Goal: Check status

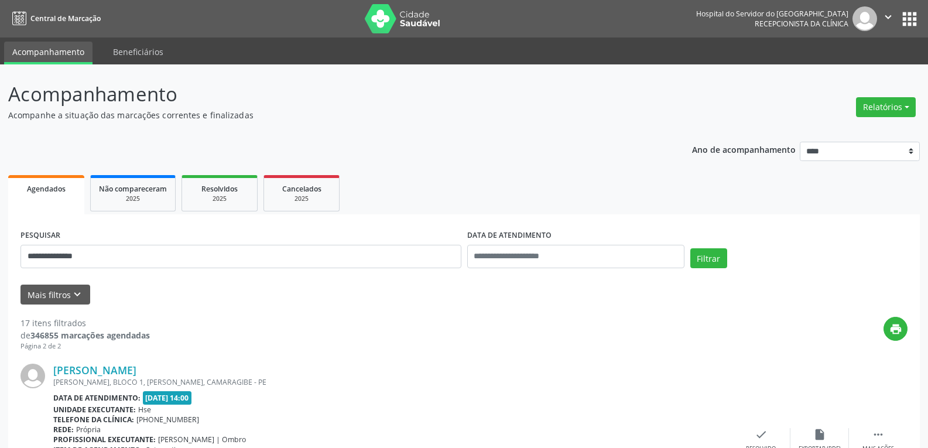
click at [396, 21] on img at bounding box center [403, 18] width 76 height 29
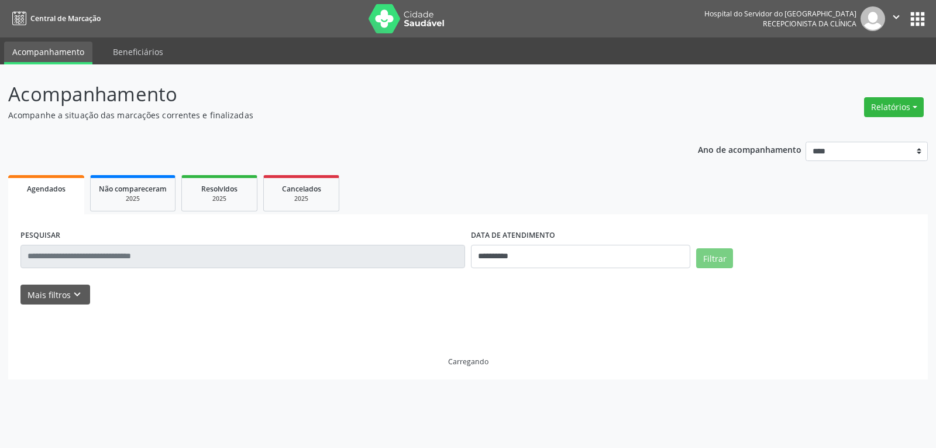
select select "*"
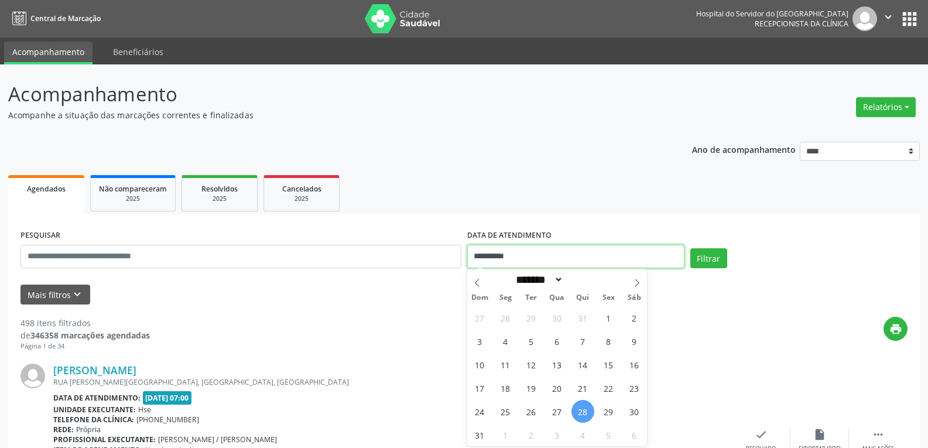
drag, startPoint x: 532, startPoint y: 257, endPoint x: 461, endPoint y: 257, distance: 71.4
click at [461, 257] on div "**********" at bounding box center [464, 251] width 892 height 50
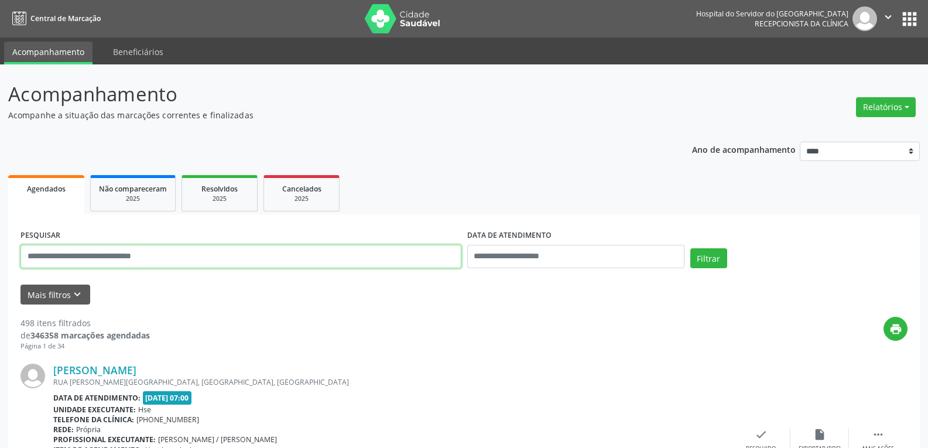
click at [202, 257] on input "text" at bounding box center [240, 256] width 441 height 23
click at [690, 248] on button "Filtrar" at bounding box center [708, 258] width 37 height 20
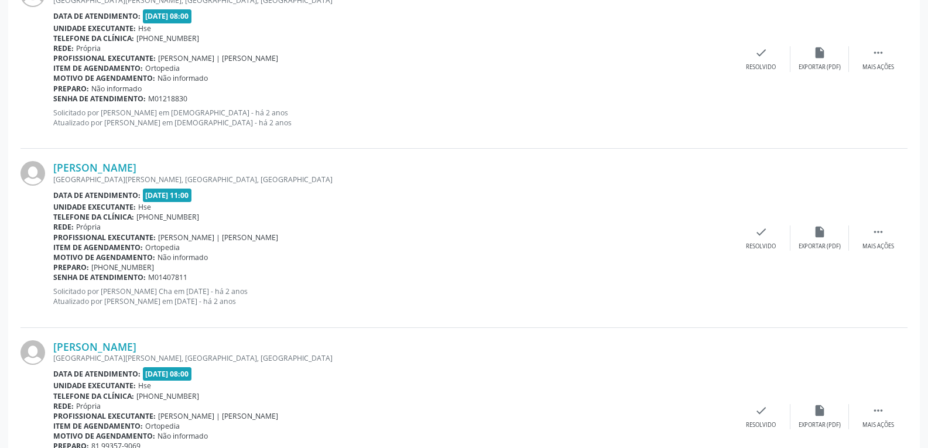
scroll to position [2416, 0]
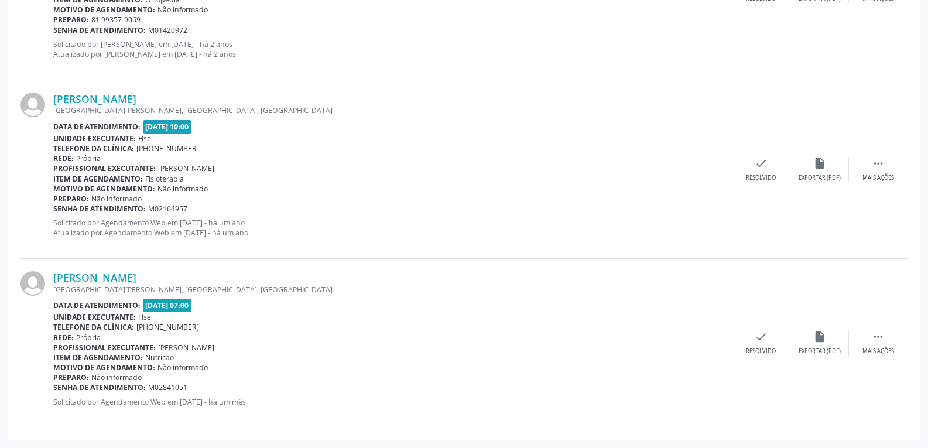
click at [108, 286] on div "[GEOGRAPHIC_DATA][PERSON_NAME], [GEOGRAPHIC_DATA], [GEOGRAPHIC_DATA]" at bounding box center [392, 289] width 678 height 10
click at [107, 279] on link "[PERSON_NAME]" at bounding box center [94, 277] width 83 height 13
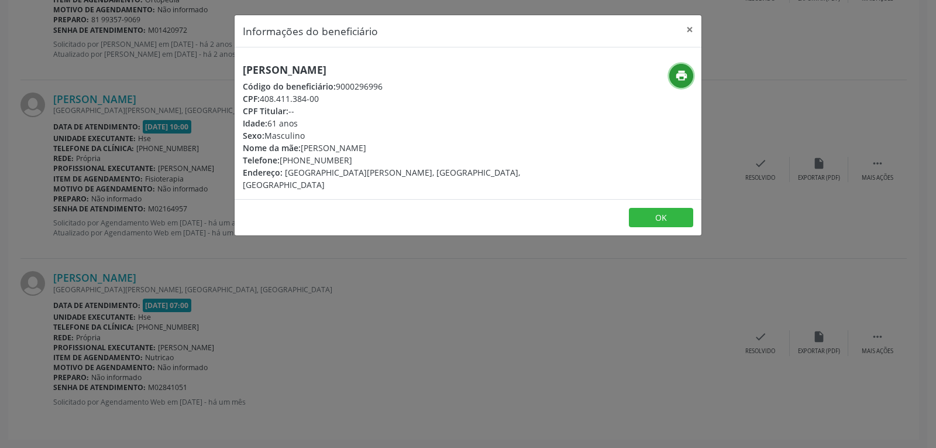
click at [680, 70] on icon "print" at bounding box center [681, 75] width 13 height 13
drag, startPoint x: 260, startPoint y: 94, endPoint x: 338, endPoint y: 99, distance: 78.0
click at [338, 99] on div "CPF: 408.411.384-00" at bounding box center [390, 98] width 295 height 12
copy div "408.411.384-00"
click at [689, 29] on button "×" at bounding box center [689, 29] width 23 height 29
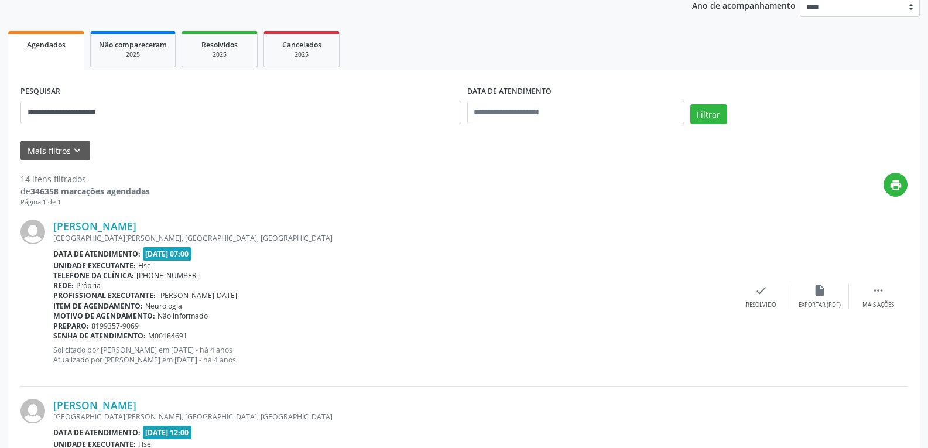
scroll to position [0, 0]
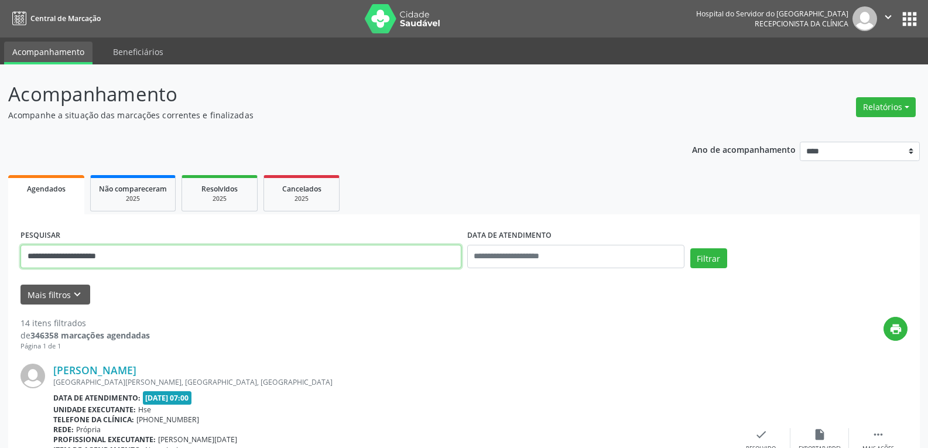
drag, startPoint x: 143, startPoint y: 257, endPoint x: 0, endPoint y: 229, distance: 145.5
click at [690, 248] on button "Filtrar" at bounding box center [708, 258] width 37 height 20
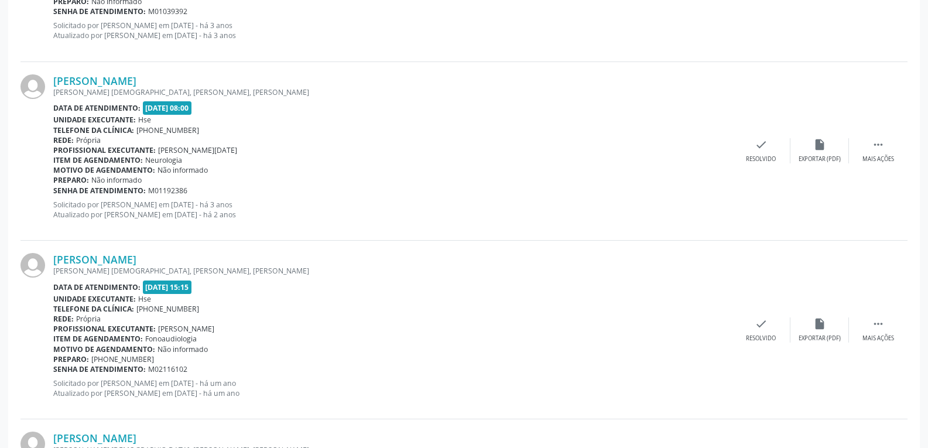
scroll to position [807, 0]
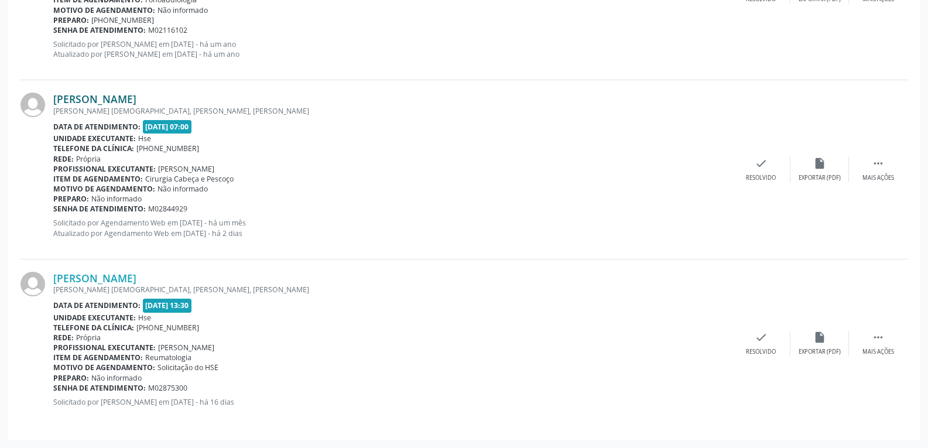
click at [84, 103] on link "Bety Luciene Santos" at bounding box center [94, 98] width 83 height 13
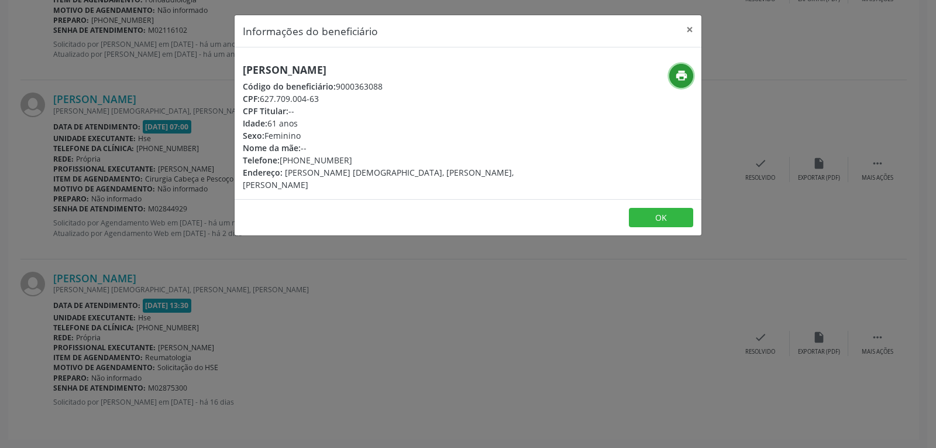
click at [676, 74] on icon "print" at bounding box center [681, 75] width 13 height 13
drag, startPoint x: 262, startPoint y: 97, endPoint x: 332, endPoint y: 97, distance: 70.2
click at [332, 97] on div "CPF: 627.709.004-63" at bounding box center [390, 98] width 295 height 12
copy div "627.709.004-63"
drag, startPoint x: 298, startPoint y: 160, endPoint x: 363, endPoint y: 159, distance: 65.0
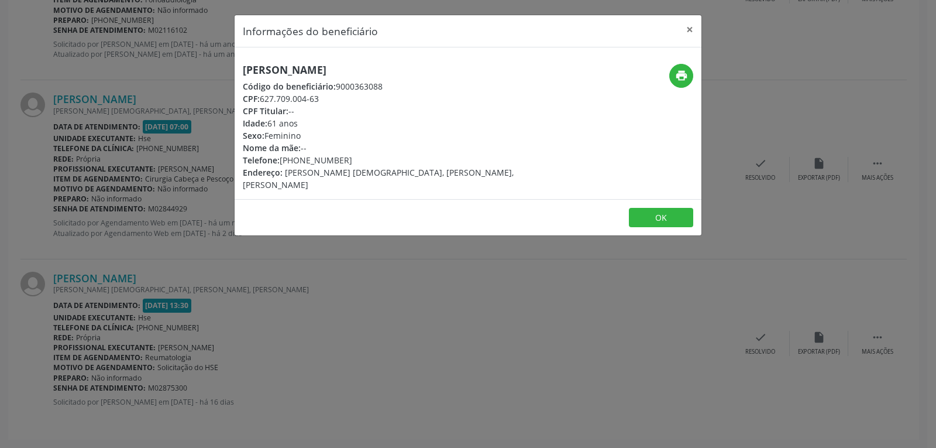
click at [363, 159] on div "Telefone: (81) 99206-5574" at bounding box center [390, 160] width 295 height 12
copy div "99206-5574"
click at [684, 35] on button "×" at bounding box center [689, 29] width 23 height 29
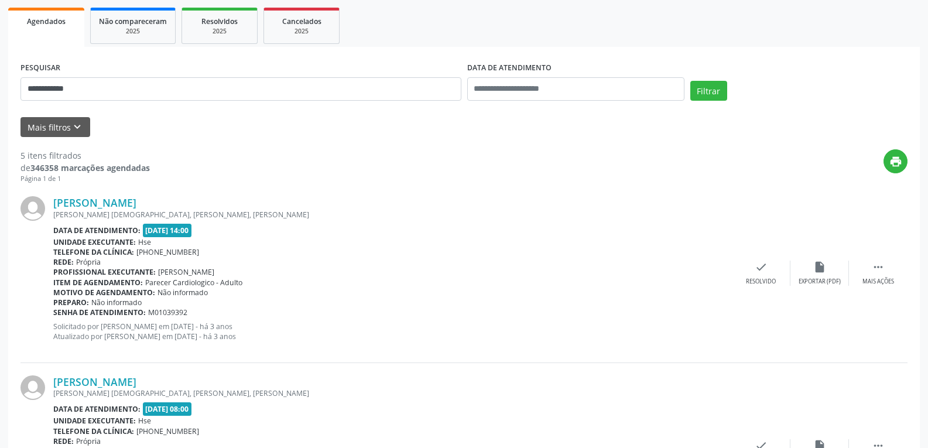
scroll to position [0, 0]
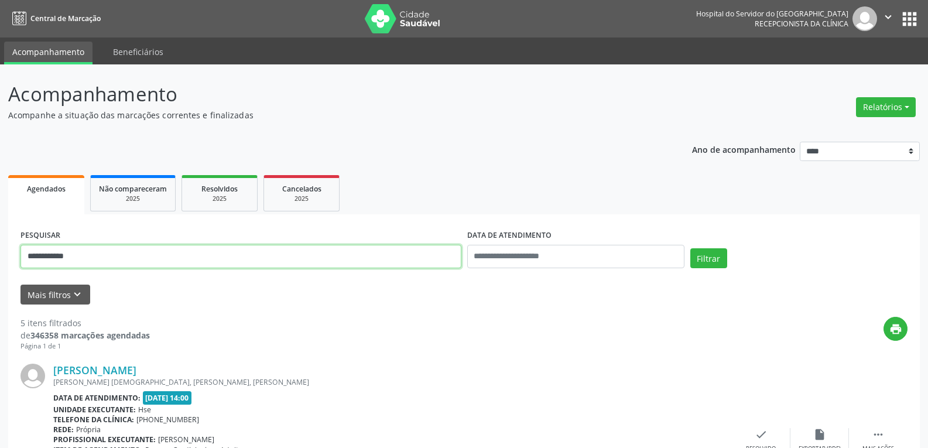
drag, startPoint x: 102, startPoint y: 255, endPoint x: 0, endPoint y: 220, distance: 108.1
type input "**********"
click at [690, 248] on button "Filtrar" at bounding box center [708, 258] width 37 height 20
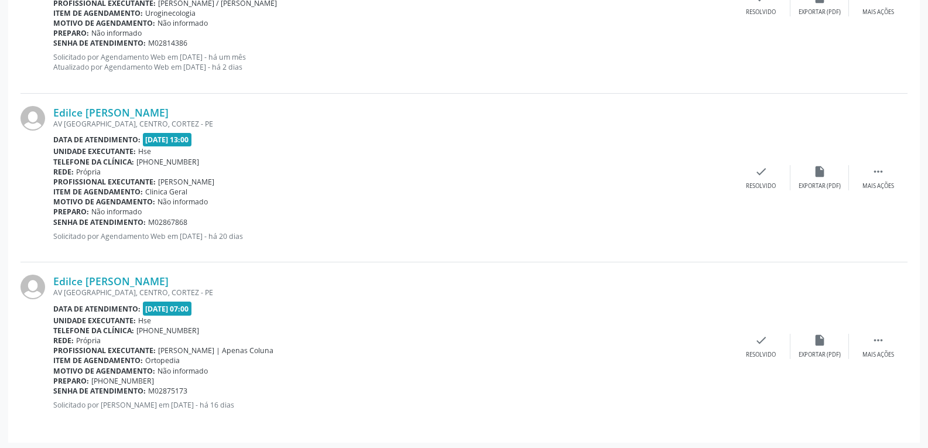
scroll to position [2227, 0]
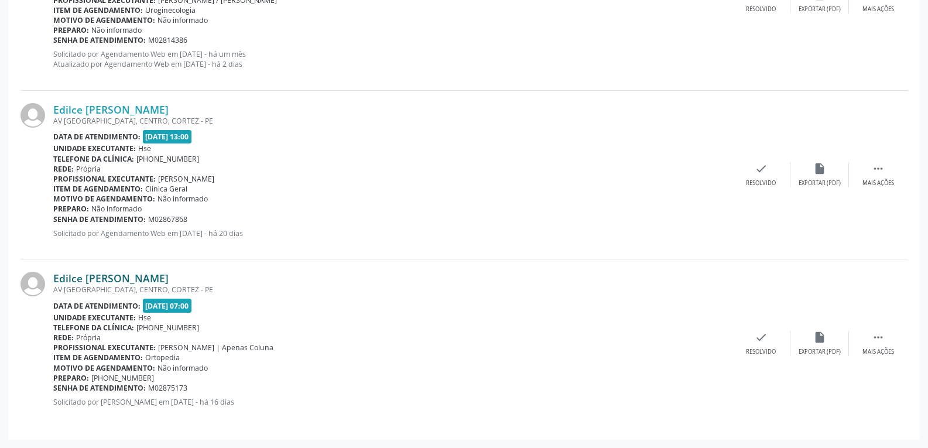
click at [114, 281] on link "Edilce Maria da Silva" at bounding box center [110, 278] width 115 height 13
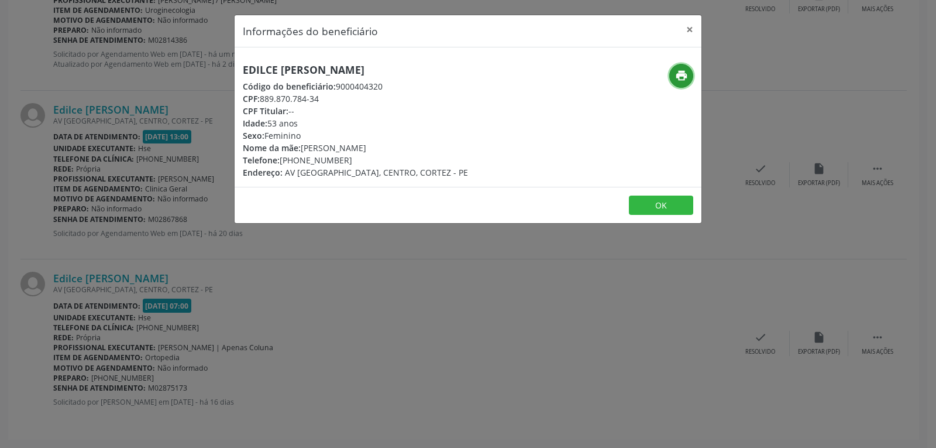
click at [679, 77] on icon "print" at bounding box center [681, 75] width 13 height 13
drag, startPoint x: 262, startPoint y: 101, endPoint x: 401, endPoint y: 100, distance: 139.3
click at [401, 100] on div "CPF: 889.870.784-34" at bounding box center [355, 98] width 225 height 12
copy div "889.870.784-34"
drag, startPoint x: 297, startPoint y: 156, endPoint x: 355, endPoint y: 156, distance: 58.5
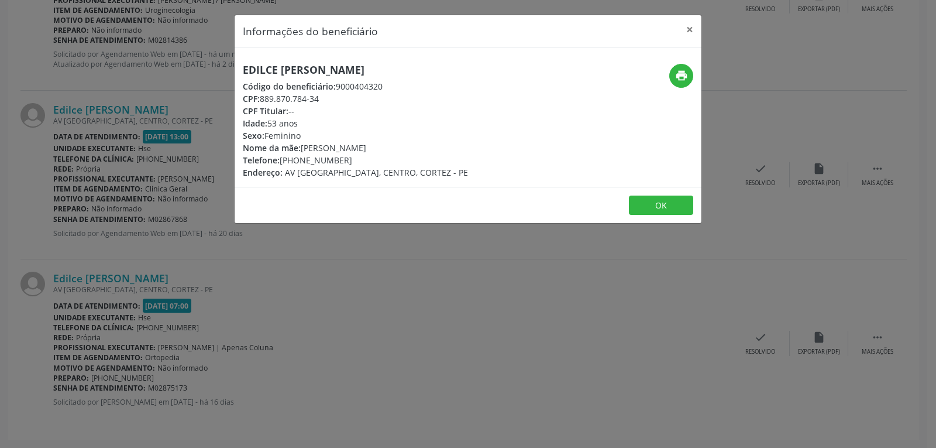
click at [355, 156] on div "Telefone: (81) 99999-2706" at bounding box center [355, 160] width 225 height 12
copy div "99999-2706"
click at [686, 28] on button "×" at bounding box center [689, 29] width 23 height 29
